Goal: Contribute content

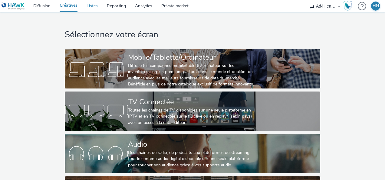
click at [92, 7] on link "Listes" at bounding box center [92, 6] width 20 height 12
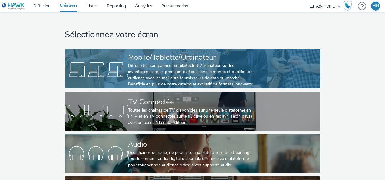
click at [148, 56] on div "Mobile/Tablette/Ordinateur" at bounding box center [191, 57] width 127 height 11
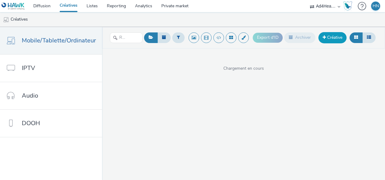
click at [334, 41] on link "Créative" at bounding box center [333, 37] width 28 height 11
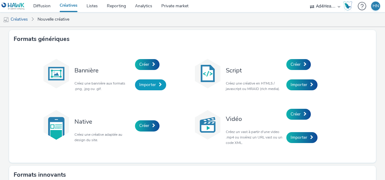
click at [151, 86] on span "Importer" at bounding box center [147, 85] width 17 height 6
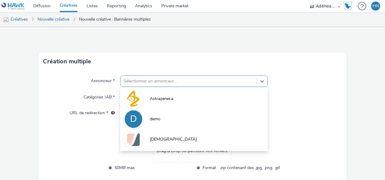
click at [147, 83] on div "option Astrazeneca focused, 1 of 5. 5 results available. Use Up and Down to cho…" at bounding box center [194, 81] width 148 height 12
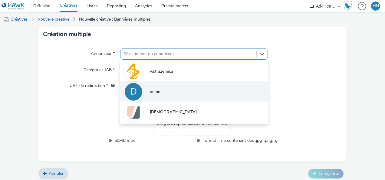
scroll to position [40, 0]
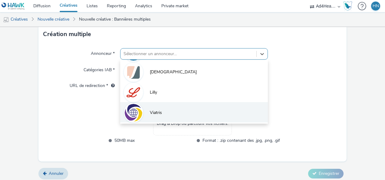
click at [149, 116] on li "Viatris" at bounding box center [194, 112] width 148 height 20
type input "[URL][DOMAIN_NAME]"
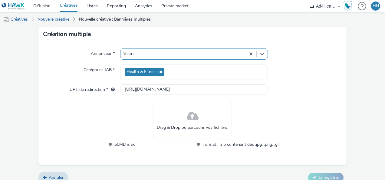
scroll to position [35, 0]
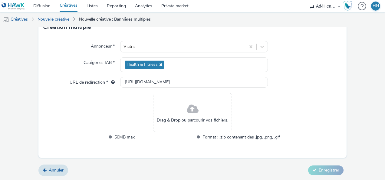
click at [190, 115] on span at bounding box center [193, 109] width 12 height 16
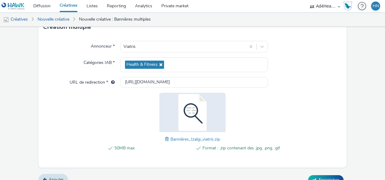
scroll to position [44, 0]
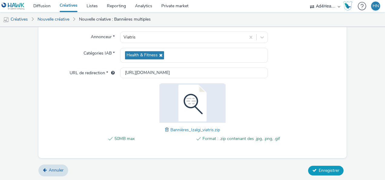
click at [319, 168] on span "Enregistrer" at bounding box center [329, 170] width 21 height 6
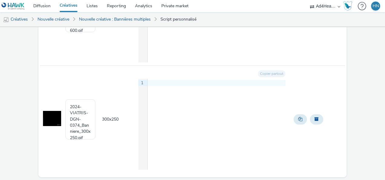
scroll to position [269, 0]
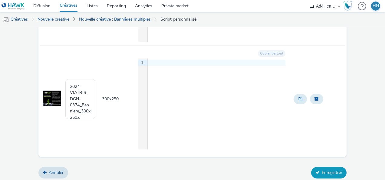
click at [325, 171] on button "Enregistrer" at bounding box center [328, 173] width 35 height 12
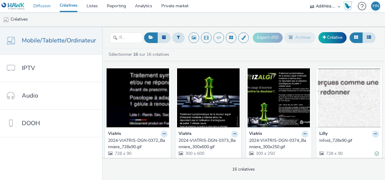
click at [42, 4] on link "Diffusion" at bounding box center [42, 6] width 26 height 12
